Goal: Task Accomplishment & Management: Manage account settings

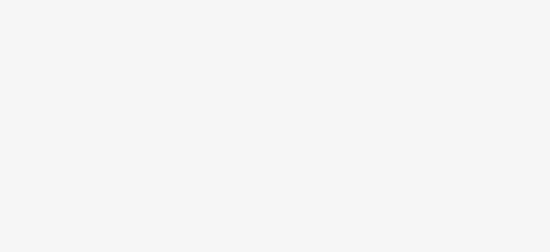
click at [400, 86] on body at bounding box center [275, 126] width 550 height 252
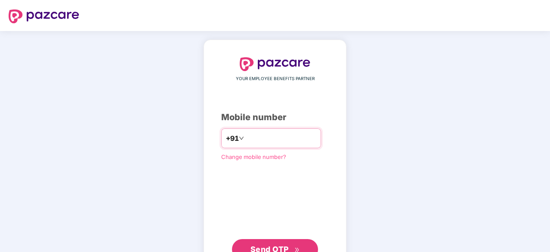
type input "**********"
